Goal: Obtain resource: Obtain resource

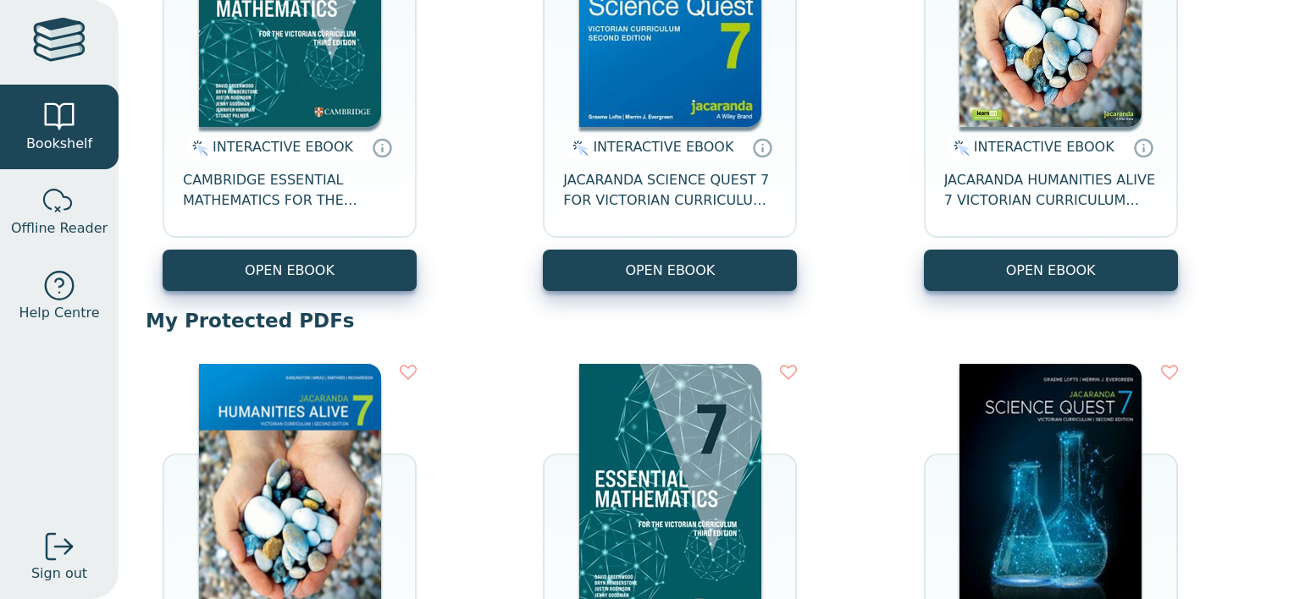
scroll to position [658, 0]
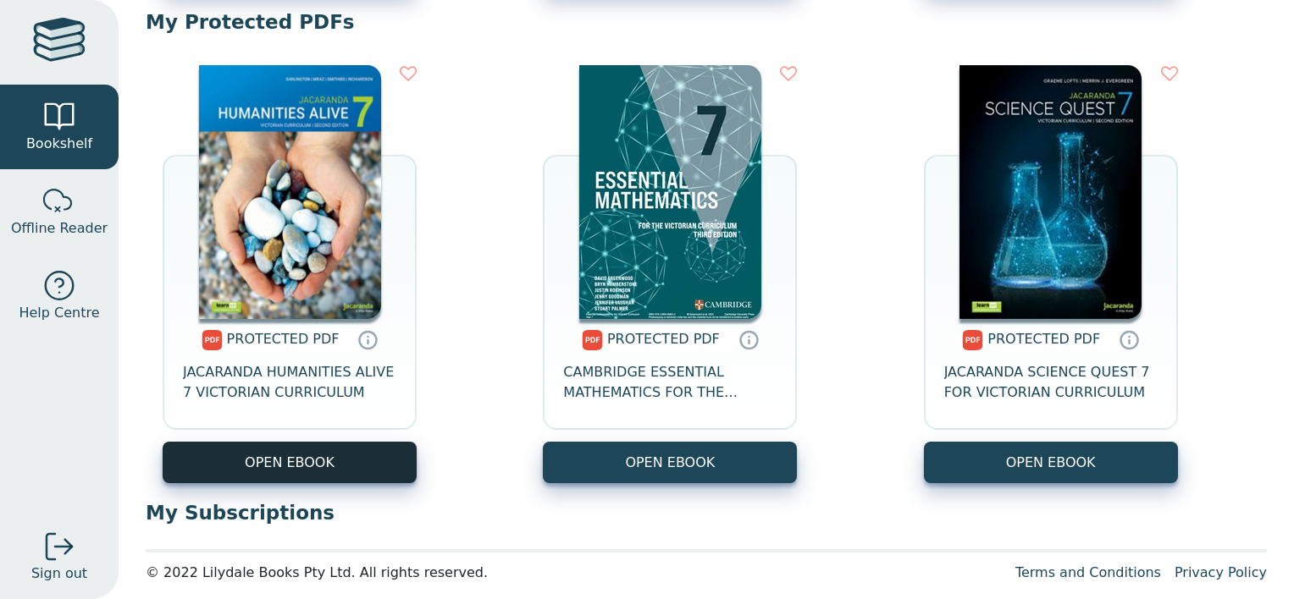
click at [298, 467] on link "OPEN EBOOK" at bounding box center [290, 462] width 254 height 41
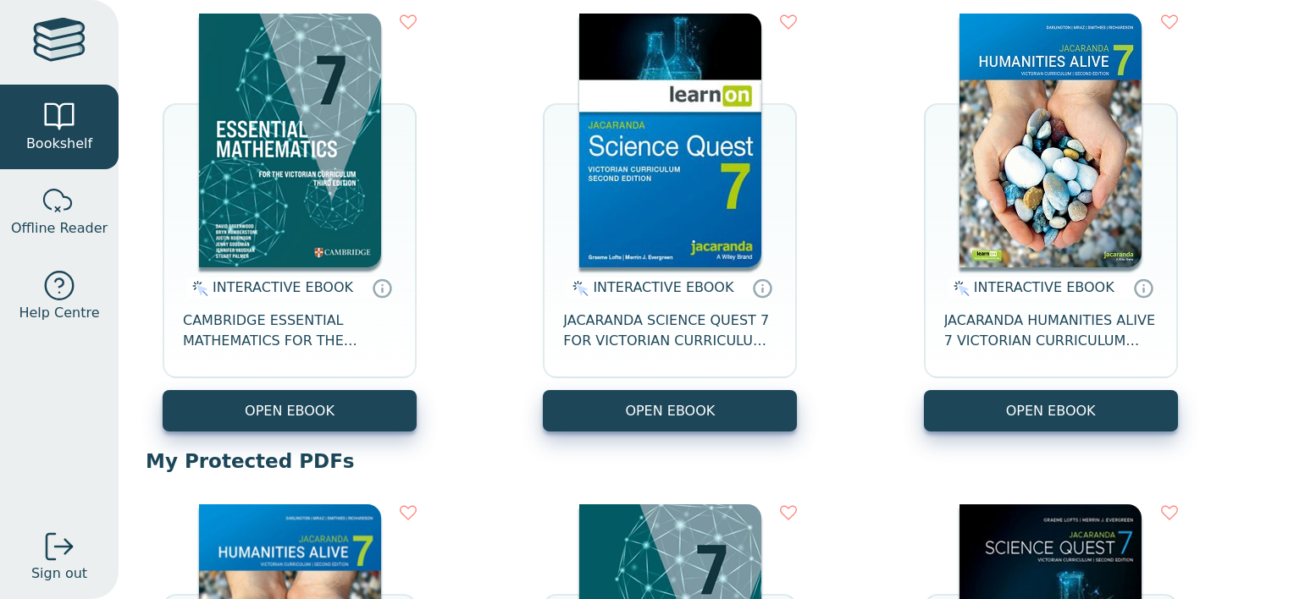
scroll to position [183, 0]
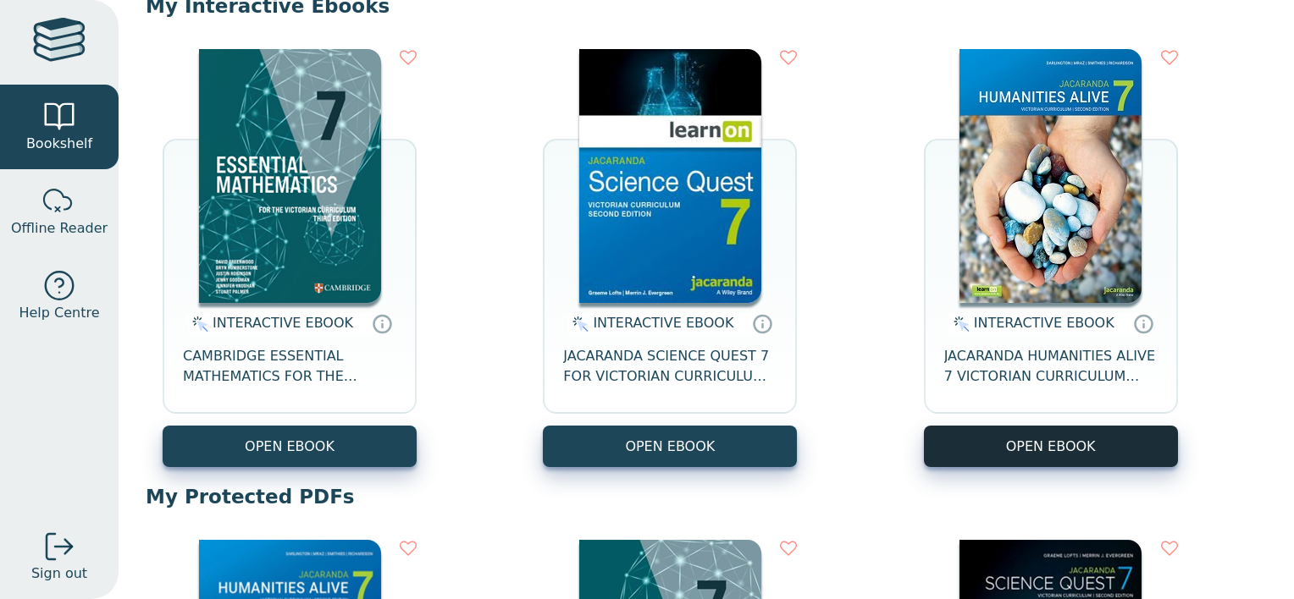
click at [1050, 439] on button "OPEN EBOOK" at bounding box center [1051, 446] width 254 height 41
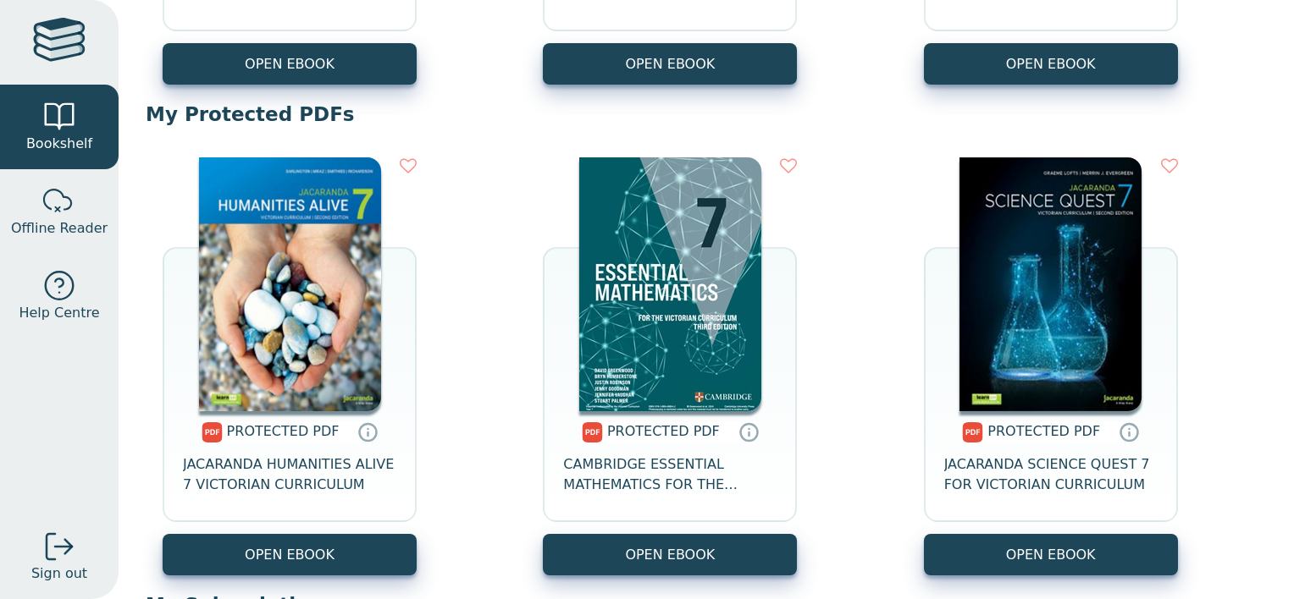
scroll to position [566, 0]
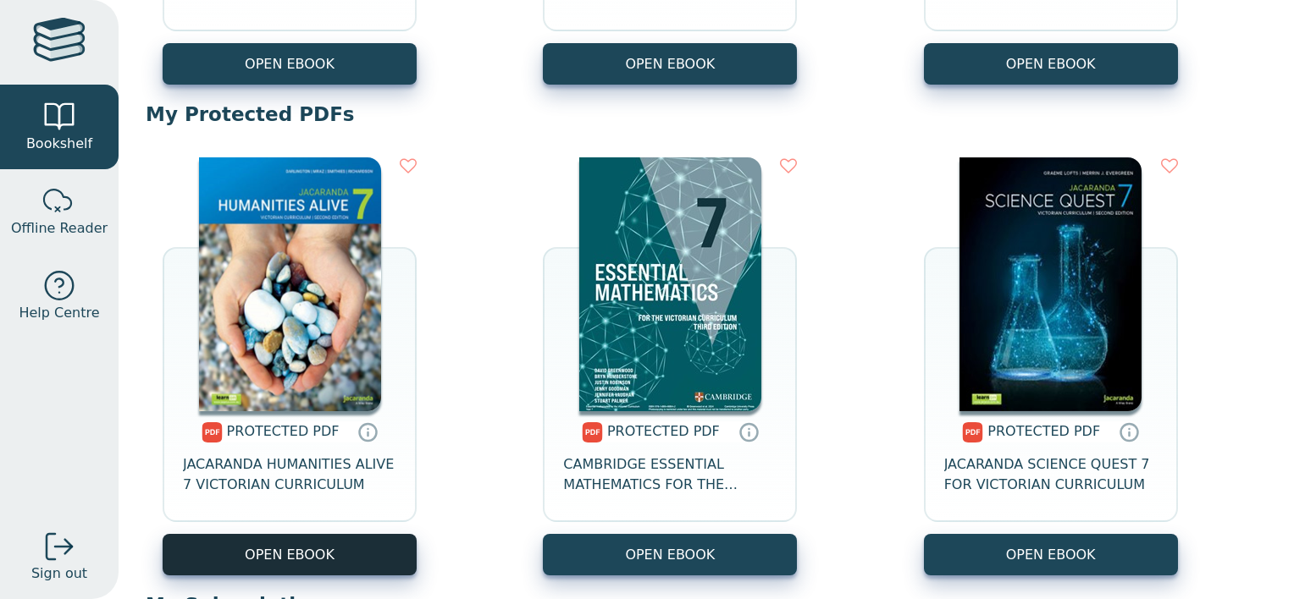
click at [279, 555] on link "OPEN EBOOK" at bounding box center [290, 554] width 254 height 41
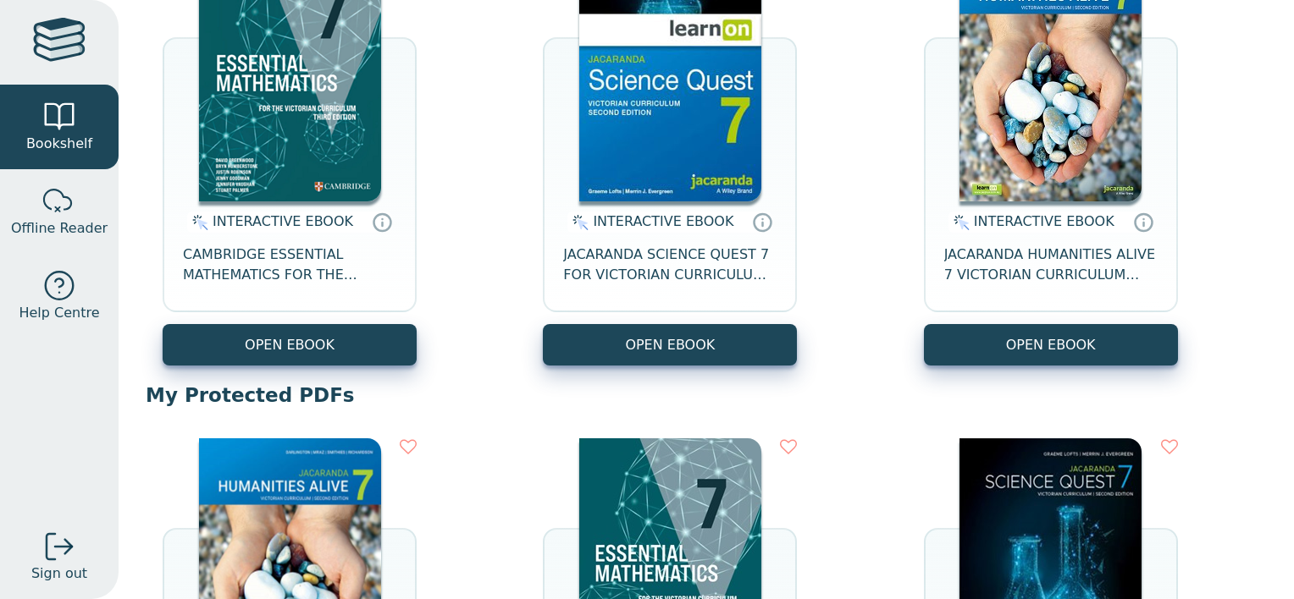
scroll to position [281, 0]
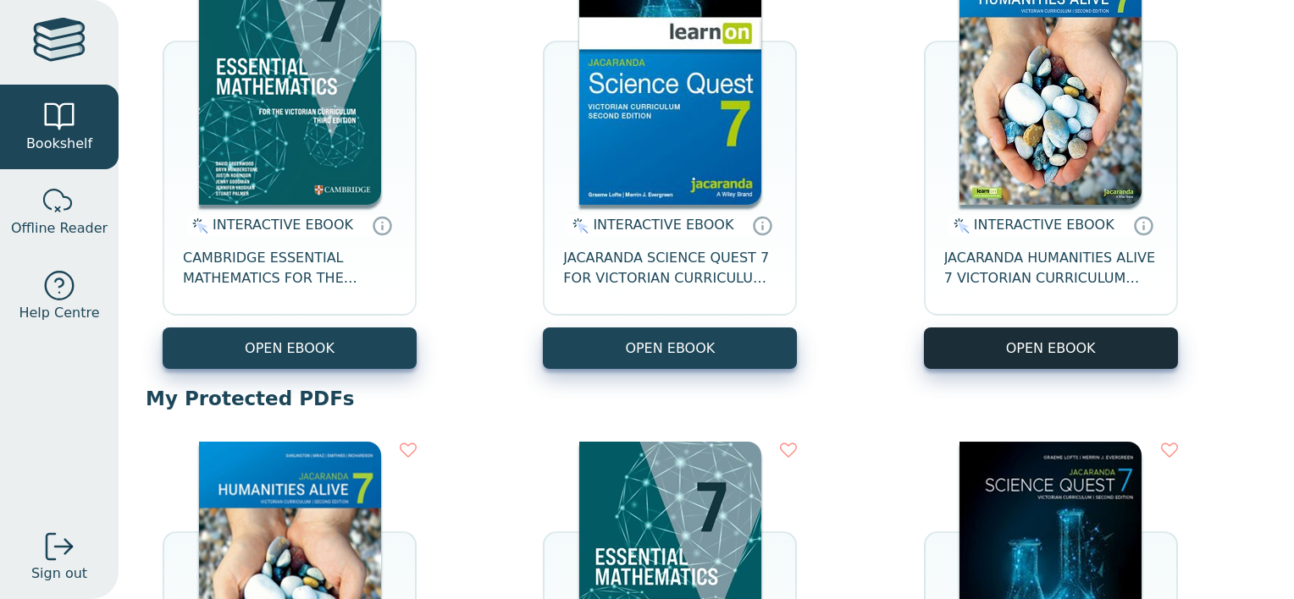
click at [1053, 362] on button "OPEN EBOOK" at bounding box center [1051, 348] width 254 height 41
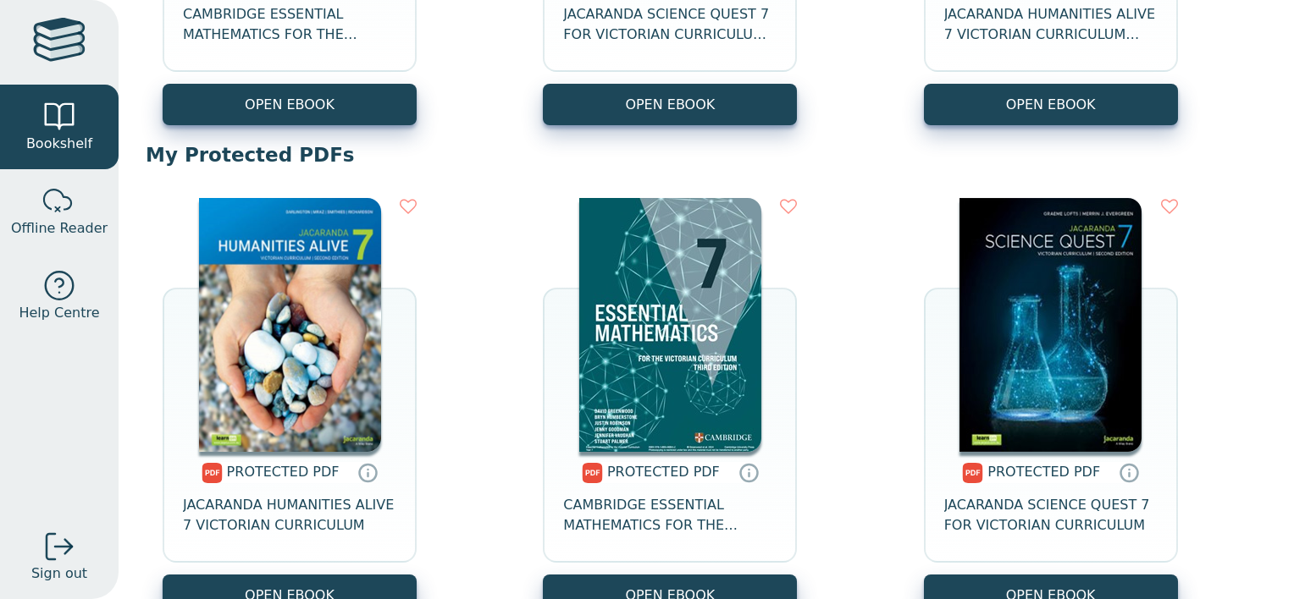
scroll to position [669, 0]
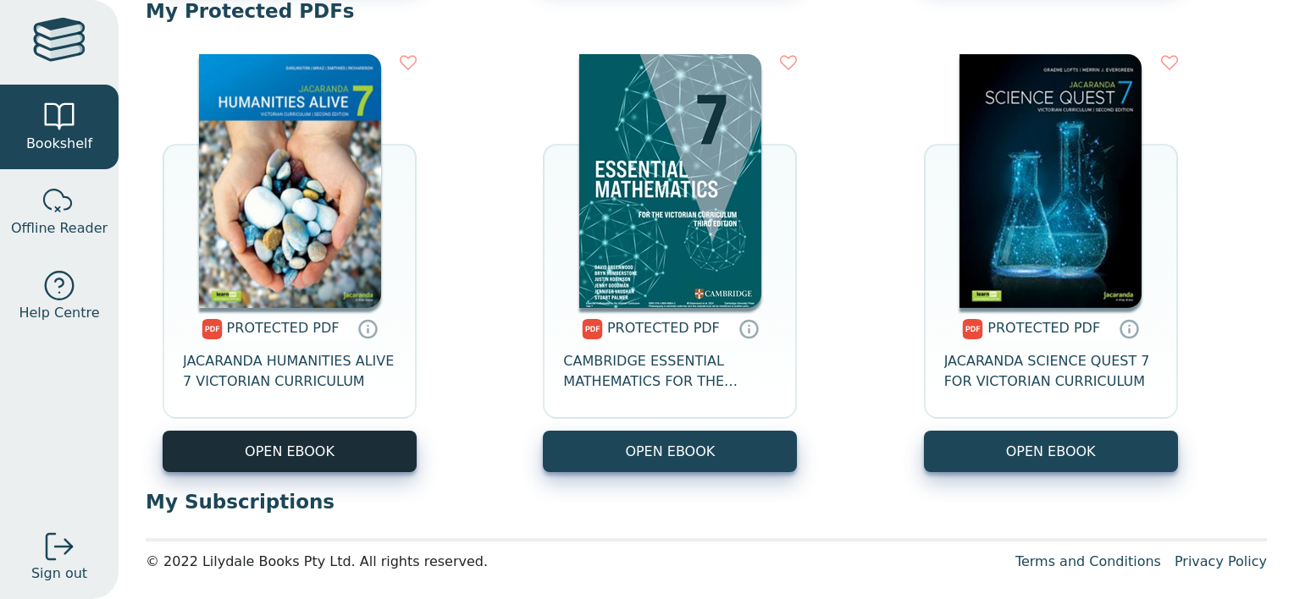
click at [312, 459] on link "OPEN EBOOK" at bounding box center [290, 451] width 254 height 41
